Goal: Find specific page/section

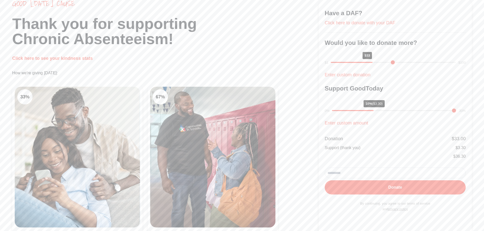
scroll to position [51, 0]
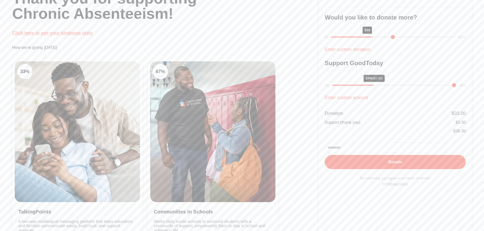
click at [62, 34] on link "Click here to see your kindness stats" at bounding box center [52, 32] width 81 height 5
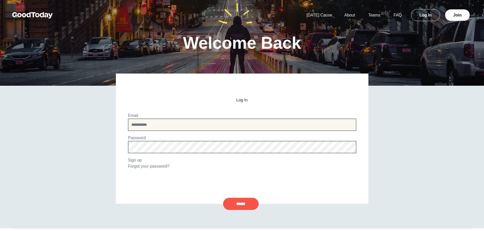
click at [221, 122] on input "email" at bounding box center [242, 125] width 228 height 12
